Goal: Use online tool/utility: Utilize a website feature to perform a specific function

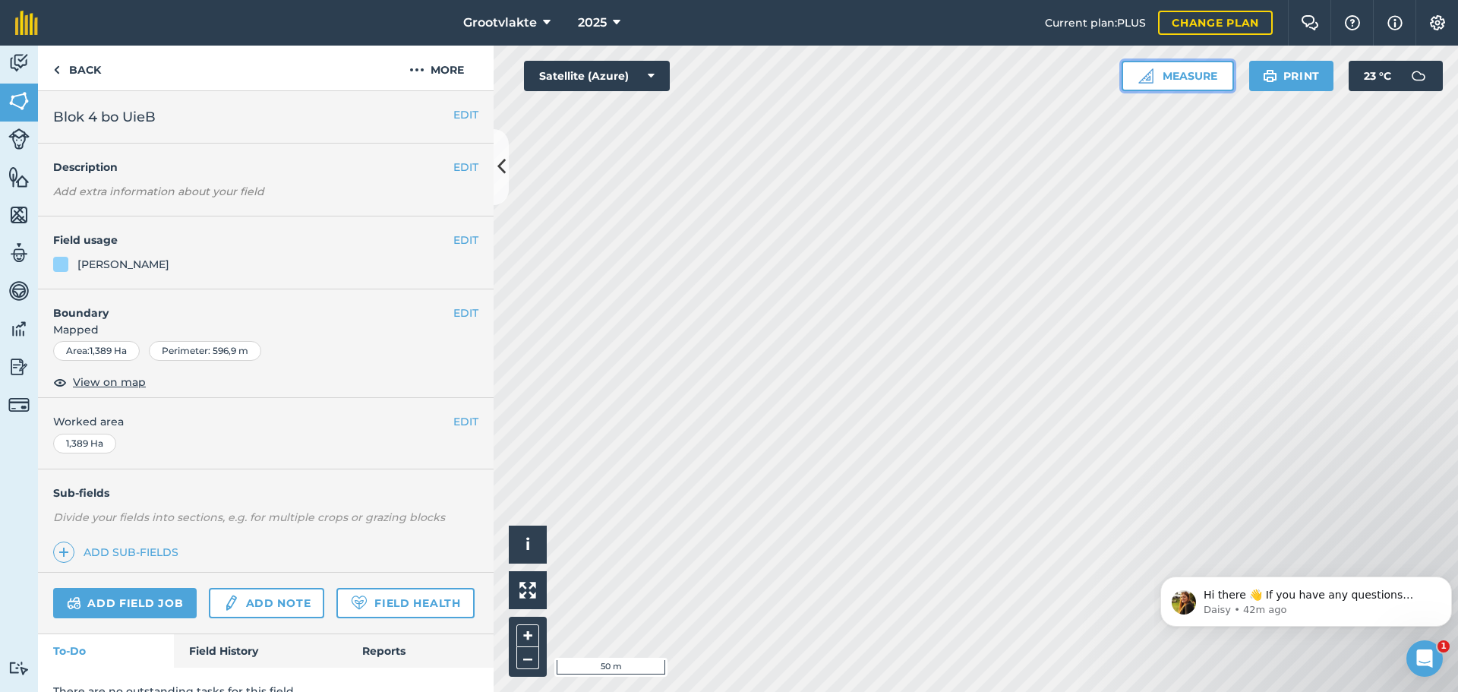
click at [1177, 72] on button "Measure" at bounding box center [1178, 76] width 112 height 30
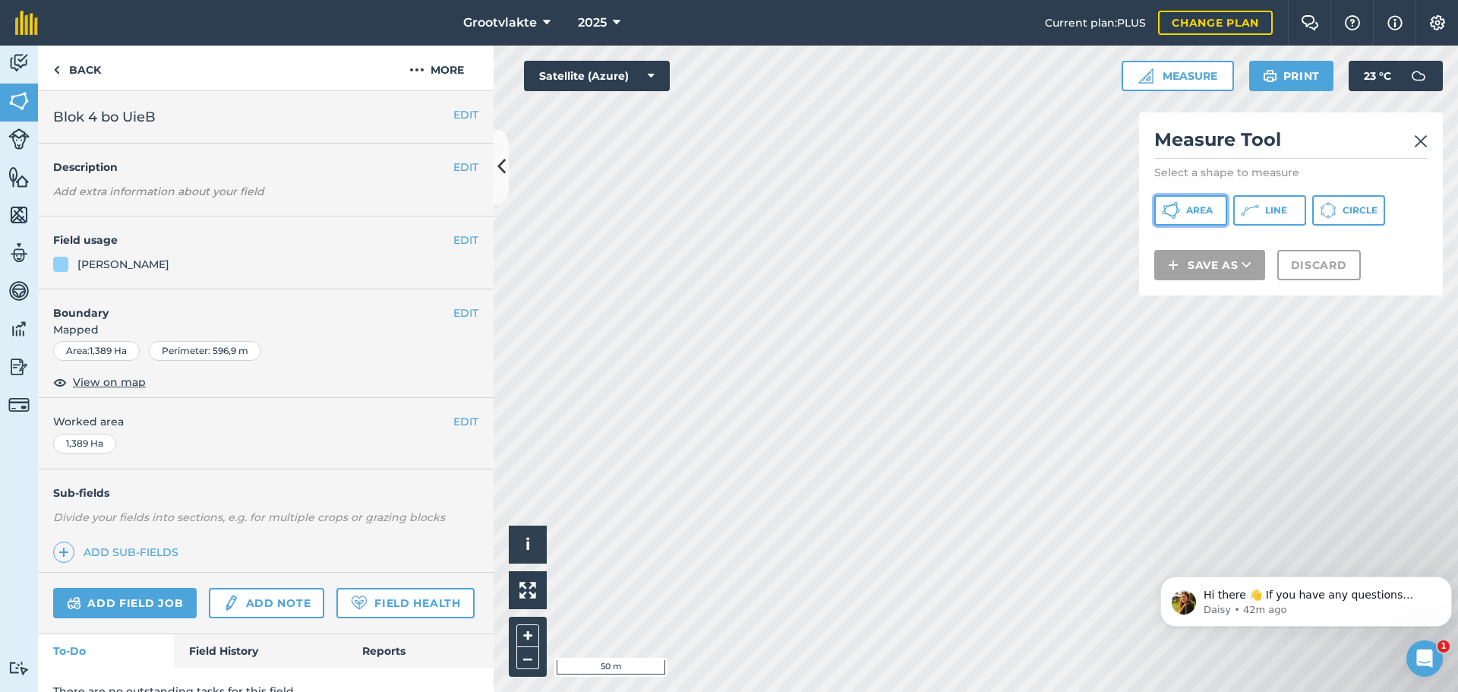
click at [1202, 209] on span "Area" at bounding box center [1199, 210] width 27 height 12
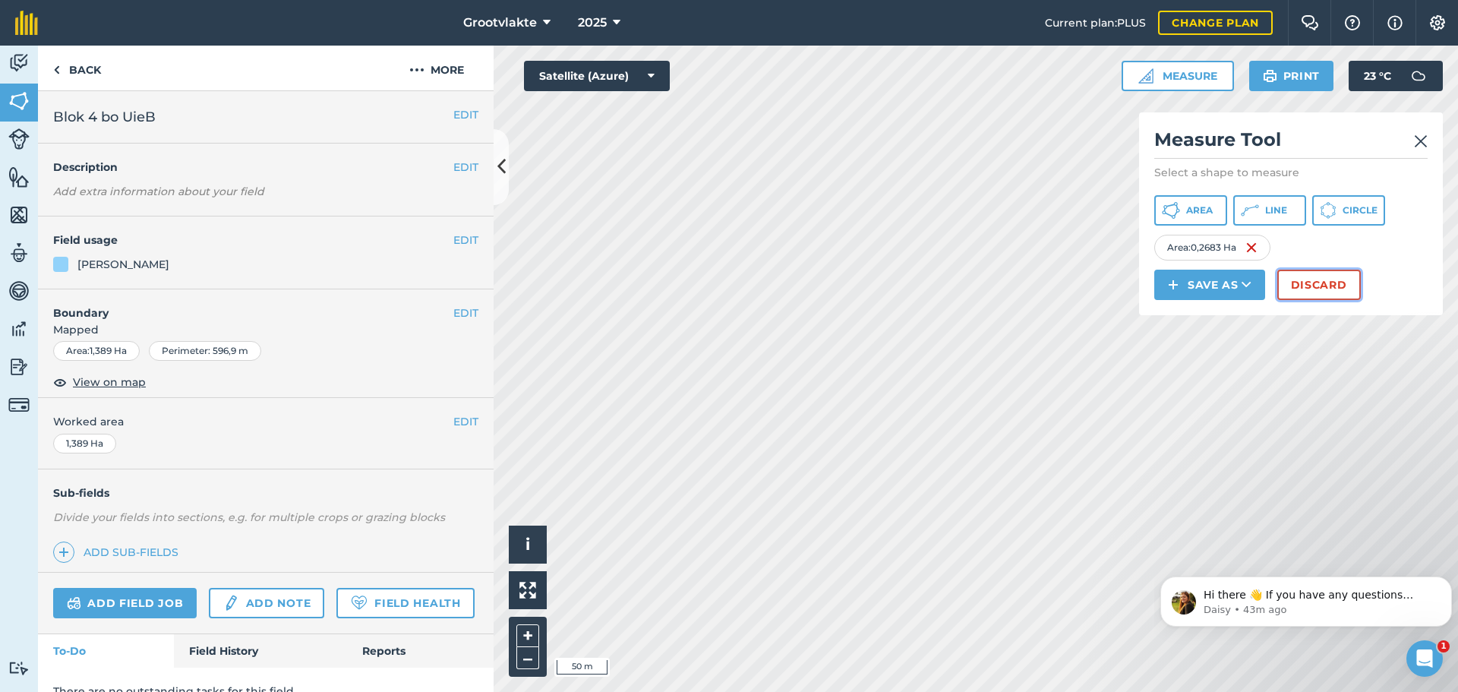
click at [1319, 283] on button "Discard" at bounding box center [1320, 285] width 84 height 30
